Goal: Task Accomplishment & Management: Complete application form

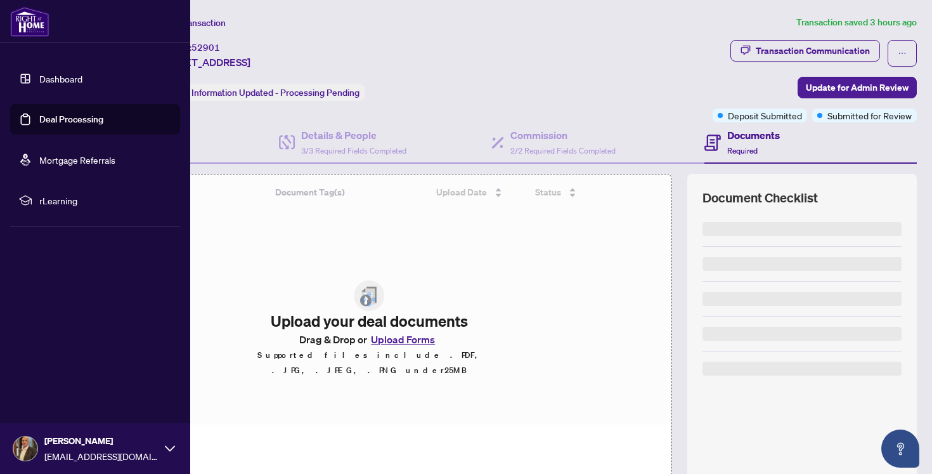
click at [62, 119] on link "Deal Processing" at bounding box center [71, 119] width 64 height 11
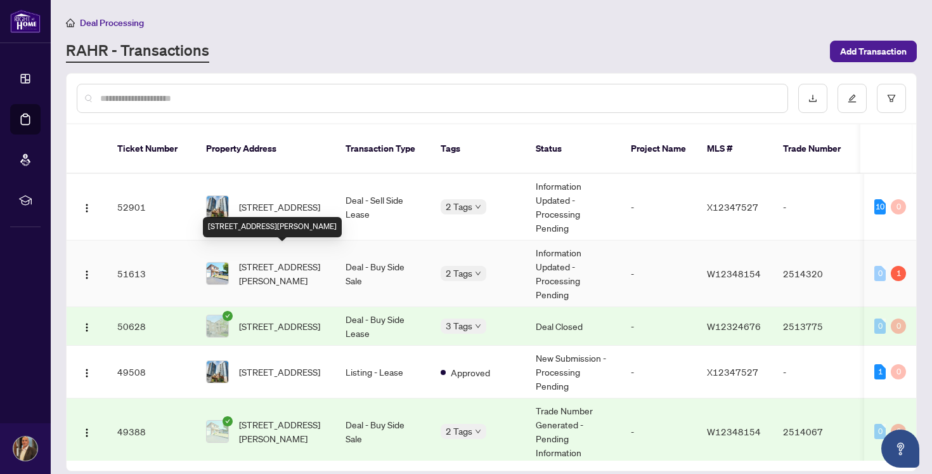
click at [278, 259] on span "7139 Darcel Ave, Mississauga, Ontario L4T 2X1, Canada" at bounding box center [282, 273] width 86 height 28
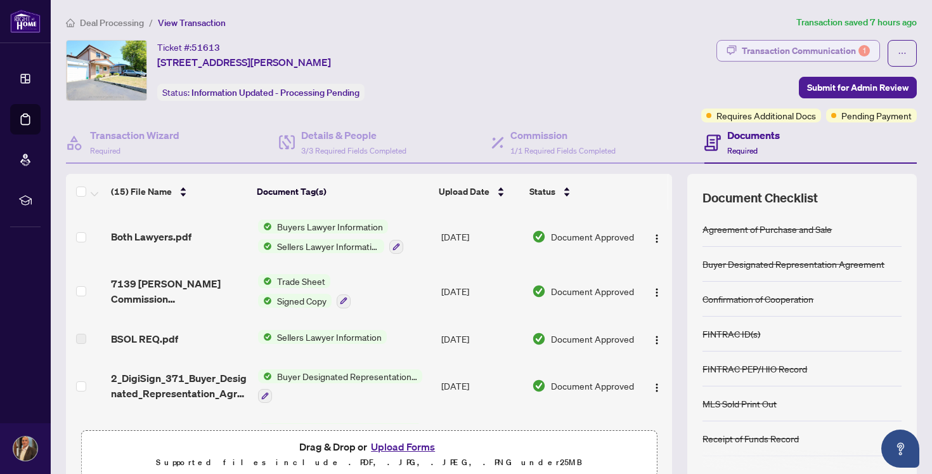
click at [795, 46] on div "Transaction Communication 1" at bounding box center [806, 51] width 128 height 20
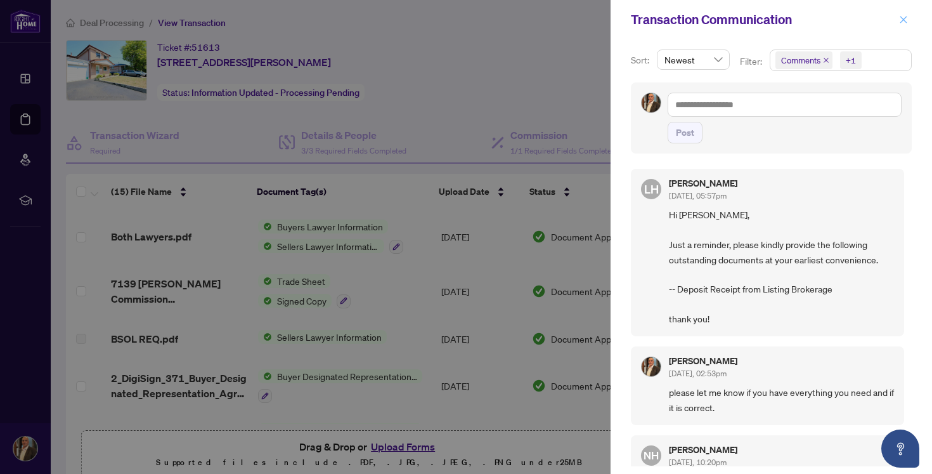
click at [906, 18] on icon "close" at bounding box center [903, 19] width 9 height 9
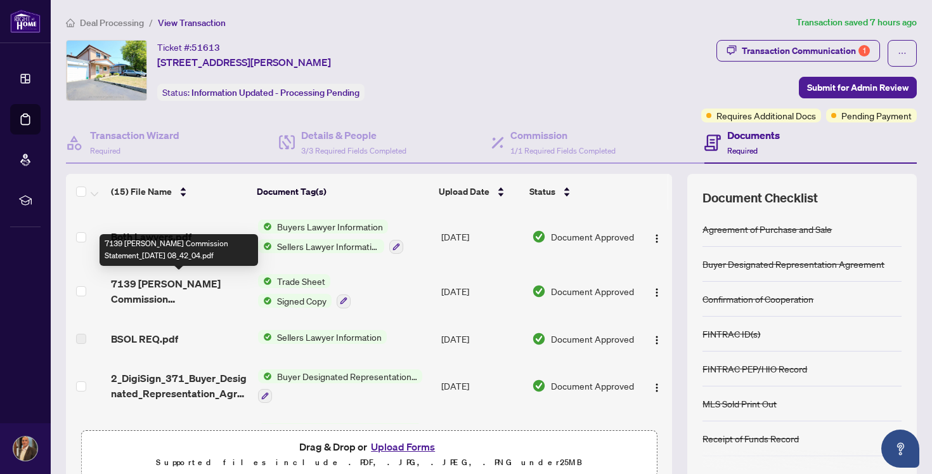
click at [186, 291] on span "7139 Darcel Commission Statement_2025-09-10 08_42_04.pdf" at bounding box center [179, 291] width 136 height 30
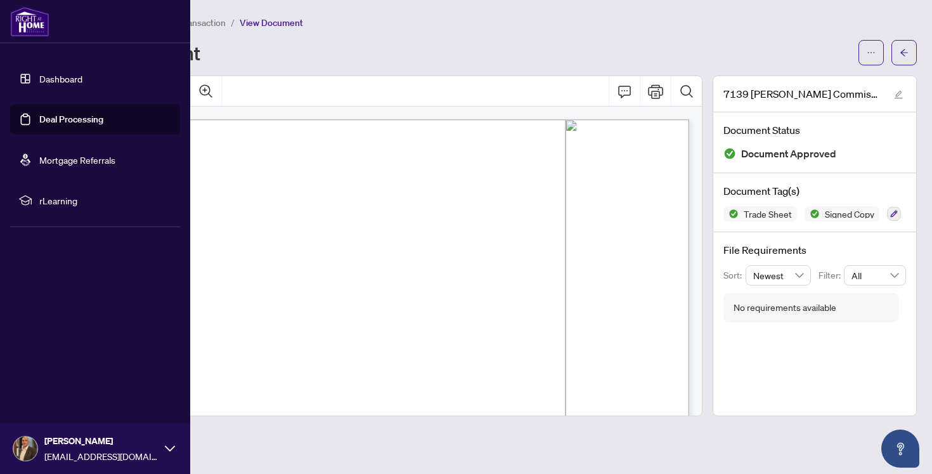
click at [63, 160] on link "Mortgage Referrals" at bounding box center [77, 159] width 76 height 11
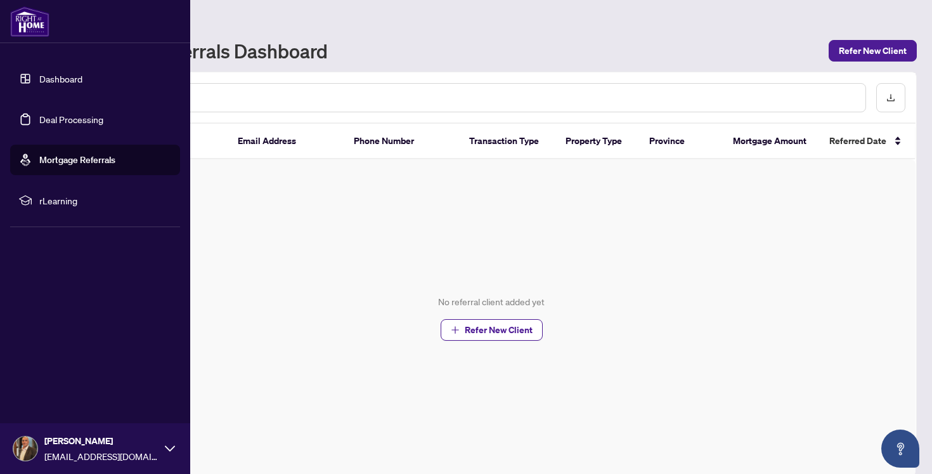
click at [63, 124] on link "Deal Processing" at bounding box center [71, 119] width 64 height 11
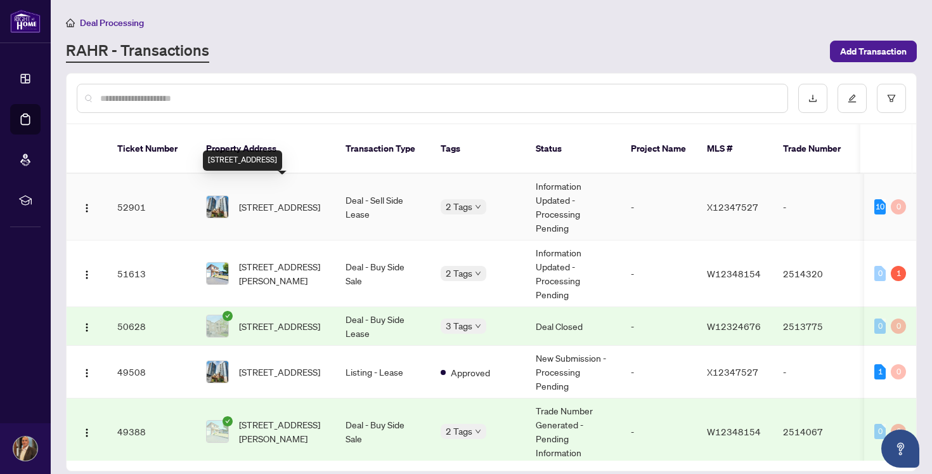
click at [282, 200] on span "[STREET_ADDRESS]" at bounding box center [279, 207] width 81 height 14
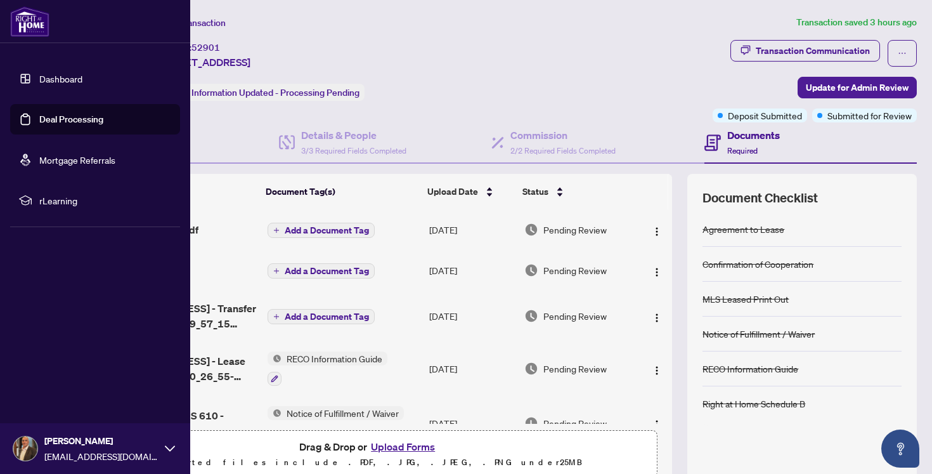
click at [69, 120] on link "Deal Processing" at bounding box center [71, 119] width 64 height 11
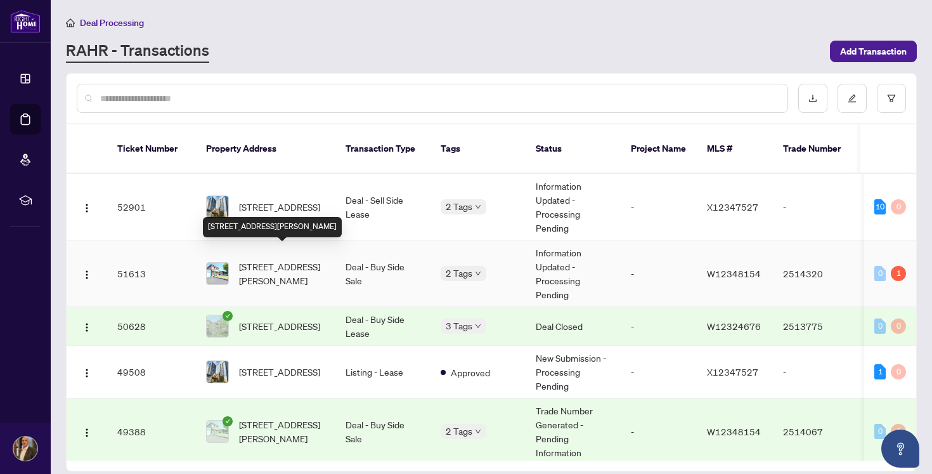
click at [269, 261] on span "7139 Darcel Ave, Mississauga, Ontario L4T 2X1, Canada" at bounding box center [282, 273] width 86 height 28
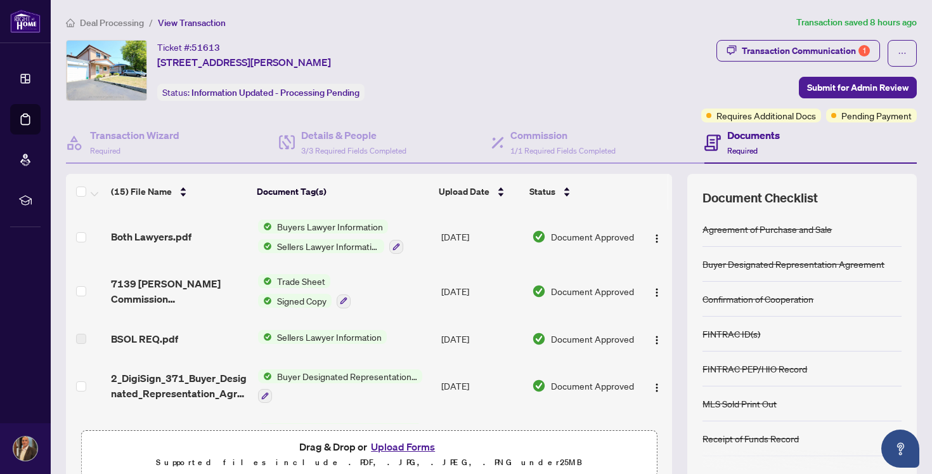
click at [412, 446] on button "Upload Forms" at bounding box center [403, 446] width 72 height 16
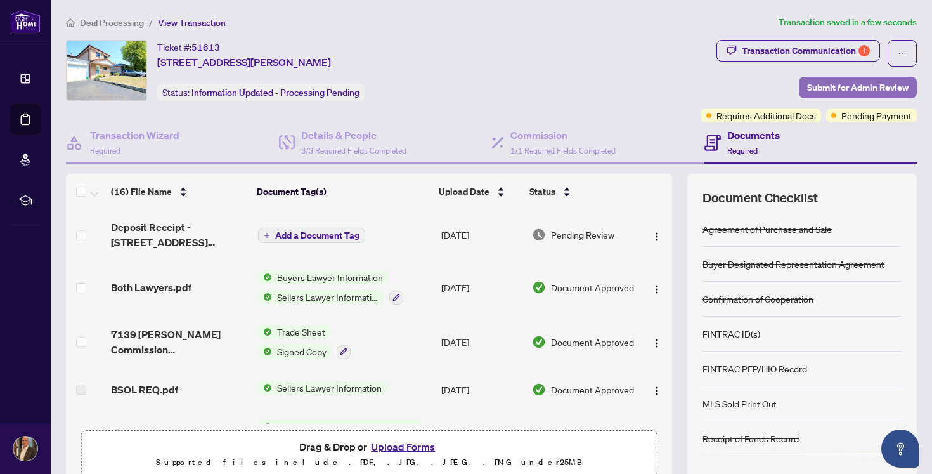
click at [862, 88] on span "Submit for Admin Review" at bounding box center [857, 87] width 101 height 20
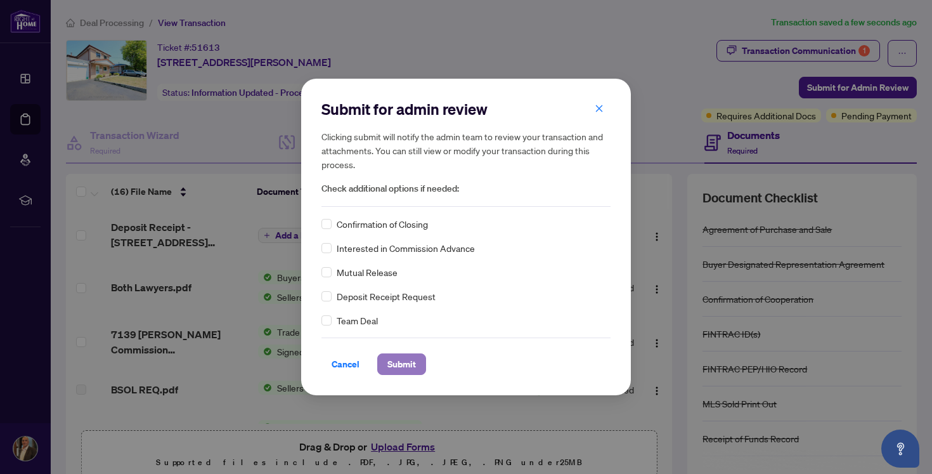
click at [407, 365] on span "Submit" at bounding box center [402, 364] width 29 height 20
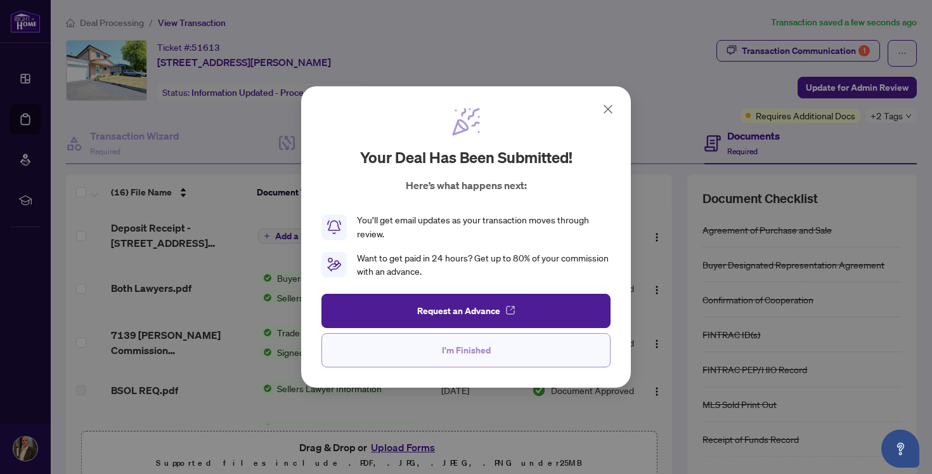
click at [494, 359] on button "I'm Finished" at bounding box center [466, 350] width 289 height 34
